Goal: Information Seeking & Learning: Find specific fact

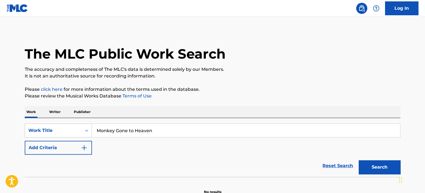
type input "Monkey Gone to Heaven"
click at [386, 175] on div "Search" at bounding box center [378, 166] width 44 height 22
click at [385, 170] on button "Search" at bounding box center [380, 167] width 42 height 14
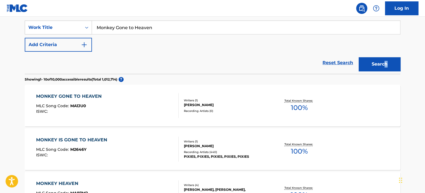
scroll to position [111, 0]
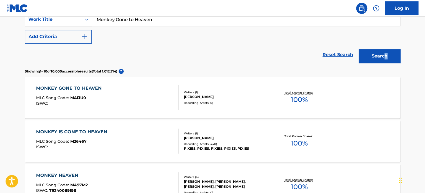
click at [142, 145] on div "MONKEY IS GONE TO HEAVEN MLC Song Code : M2646Y ISWC :" at bounding box center [107, 141] width 143 height 25
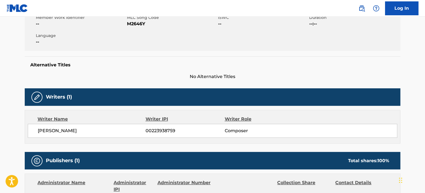
scroll to position [111, 0]
